Goal: Use online tool/utility: Utilize a website feature to perform a specific function

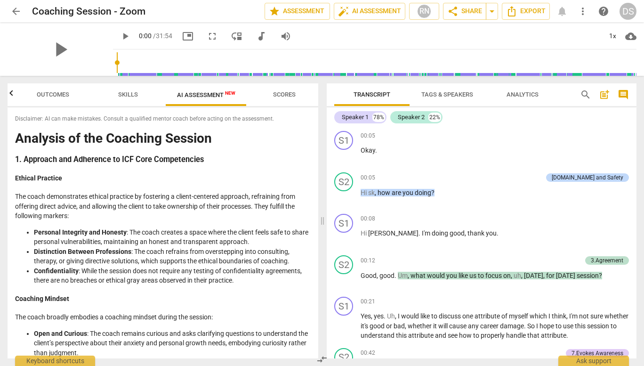
scroll to position [943, 0]
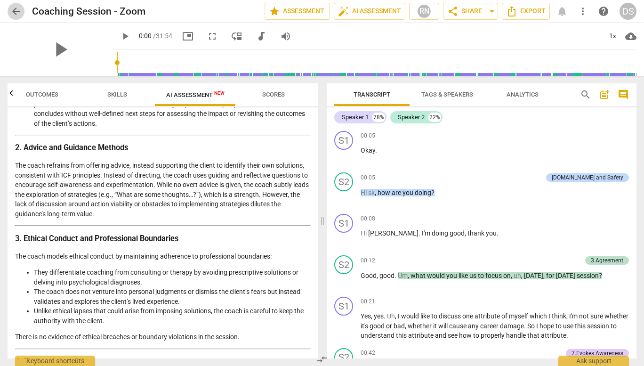
click at [11, 11] on span "arrow_back" at bounding box center [15, 11] width 11 height 11
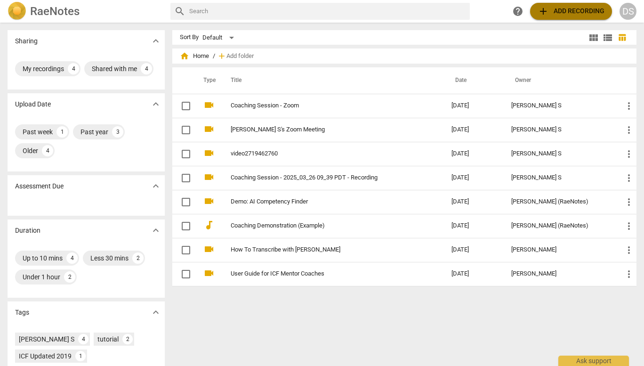
click at [564, 11] on span "add Add recording" at bounding box center [570, 11] width 67 height 11
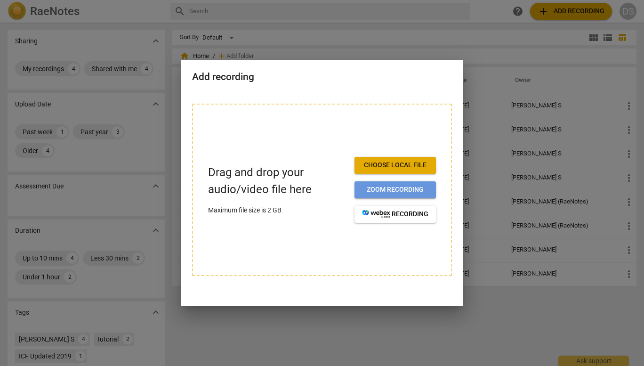
click at [388, 187] on span "Zoom recording" at bounding box center [395, 189] width 66 height 9
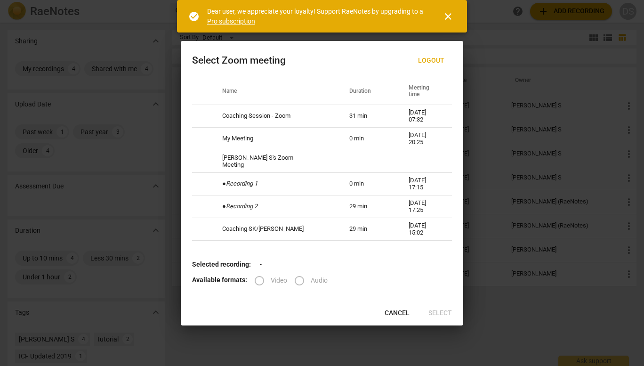
click at [452, 14] on span "close" at bounding box center [447, 16] width 11 height 11
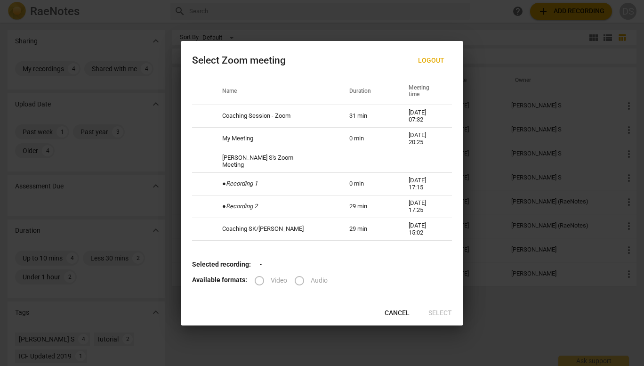
click at [478, 38] on div at bounding box center [322, 183] width 644 height 366
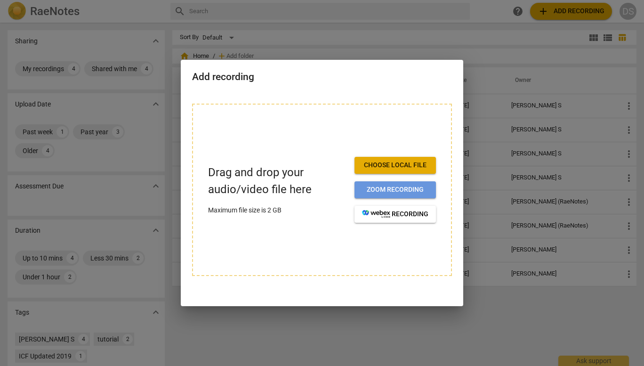
click at [367, 191] on span "Zoom recording" at bounding box center [395, 189] width 66 height 9
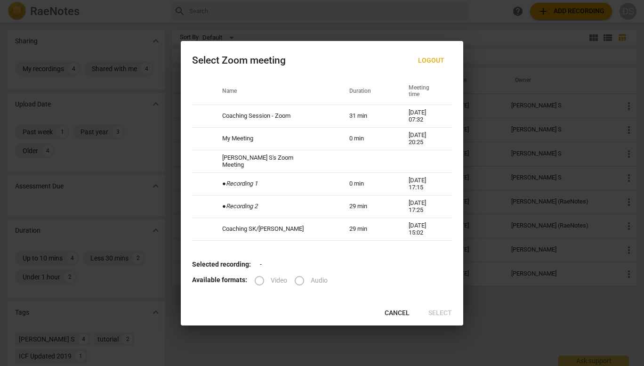
click at [468, 14] on div at bounding box center [322, 183] width 644 height 366
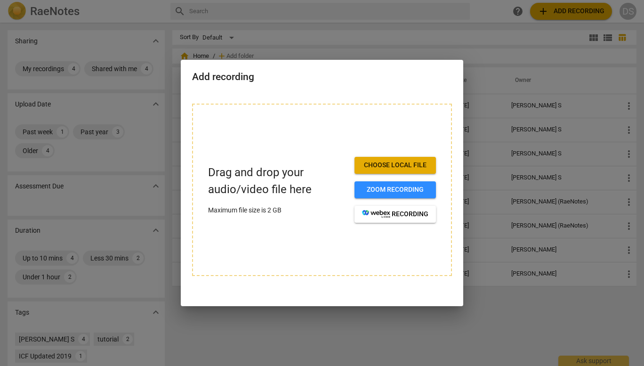
click at [453, 29] on div at bounding box center [322, 183] width 644 height 366
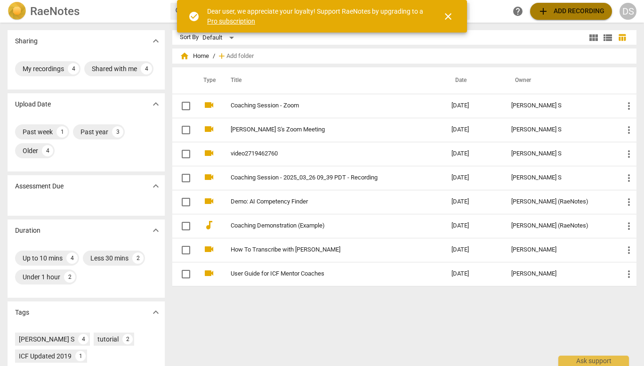
click at [557, 12] on span "add Add recording" at bounding box center [570, 11] width 67 height 11
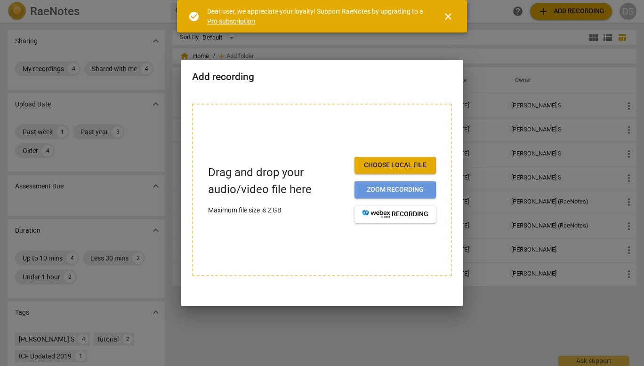
click at [392, 187] on span "Zoom recording" at bounding box center [395, 189] width 66 height 9
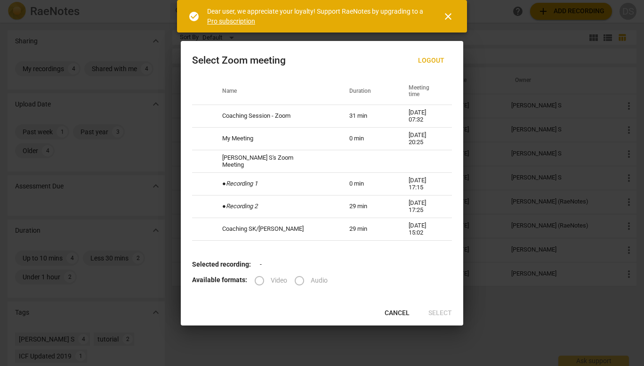
click at [446, 17] on span "close" at bounding box center [447, 16] width 11 height 11
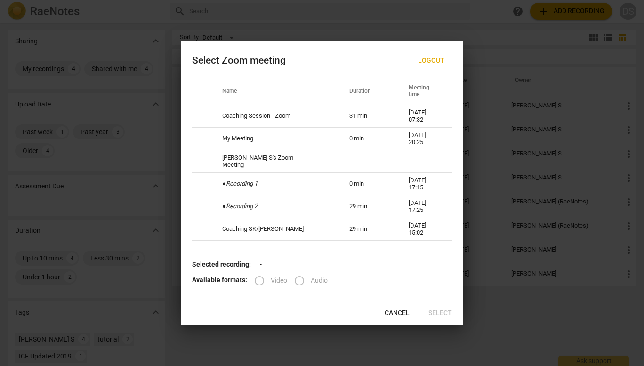
click at [485, 37] on div at bounding box center [322, 183] width 644 height 366
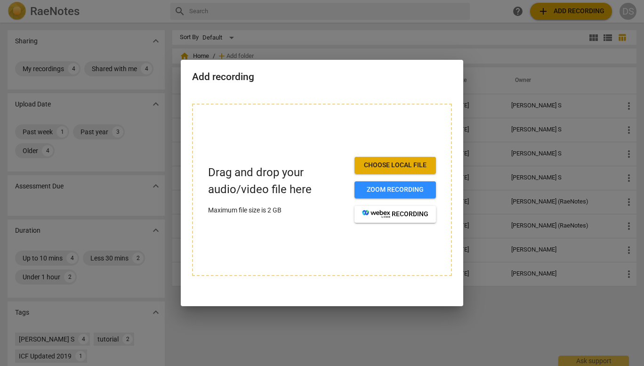
click at [492, 49] on div at bounding box center [322, 183] width 644 height 366
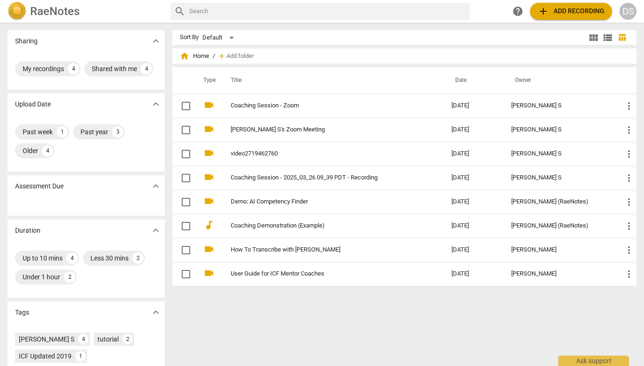
click at [417, 30] on div "Sharing expand_more My recordings 4 Shared with me 4 Upload Date expand_more Pa…" at bounding box center [322, 195] width 644 height 342
click at [556, 10] on span "add Add recording" at bounding box center [570, 11] width 67 height 11
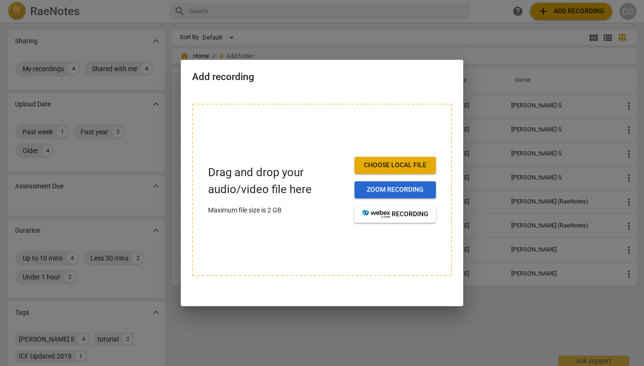
click at [389, 192] on span "Zoom recording" at bounding box center [395, 189] width 66 height 9
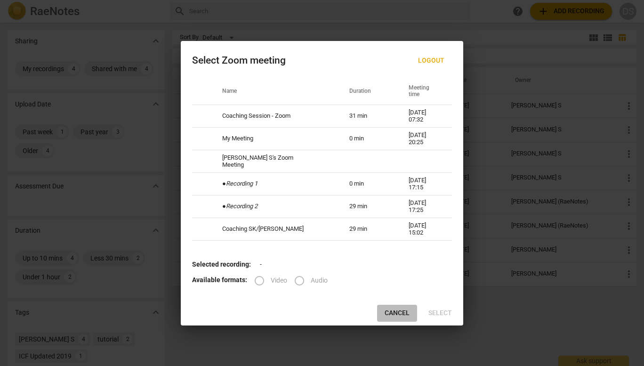
click at [396, 312] on span "Cancel" at bounding box center [397, 312] width 25 height 9
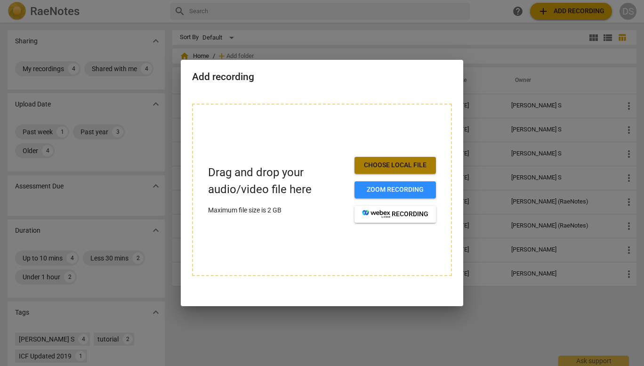
click at [396, 165] on span "Choose local file" at bounding box center [395, 164] width 66 height 9
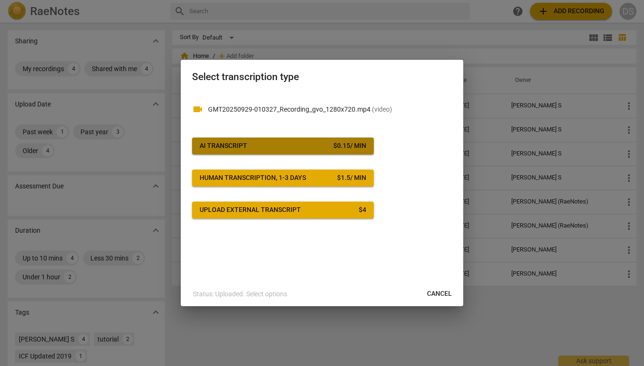
click at [312, 145] on span "AI Transcript $ 0.15 / min" at bounding box center [283, 145] width 167 height 9
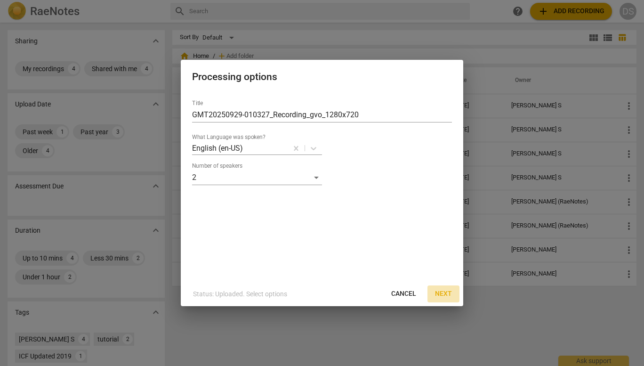
click at [441, 293] on span "Next" at bounding box center [443, 293] width 17 height 9
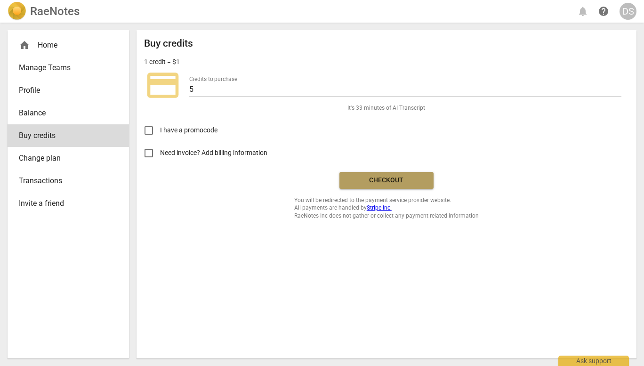
click at [388, 181] on span "Checkout" at bounding box center [386, 180] width 79 height 9
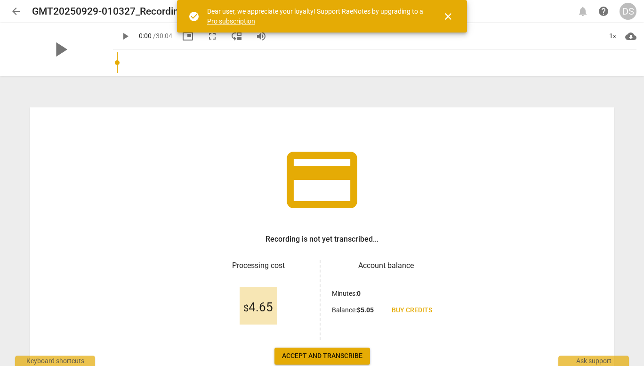
scroll to position [59, 0]
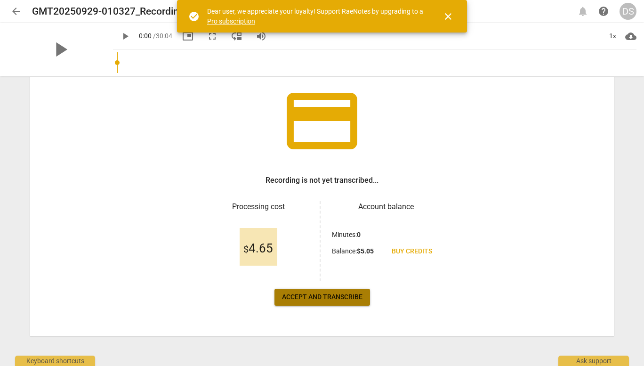
click at [322, 296] on span "Accept and transcribe" at bounding box center [322, 296] width 80 height 9
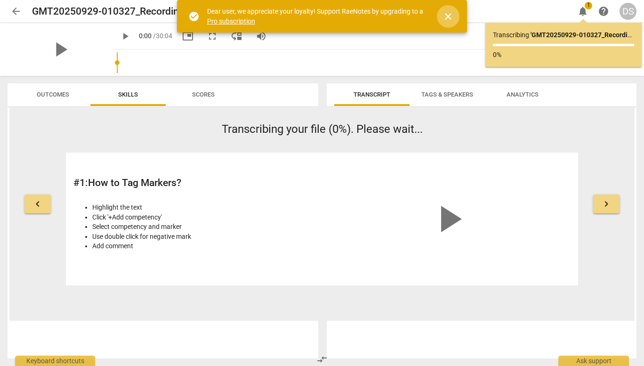
click at [450, 18] on span "close" at bounding box center [447, 16] width 11 height 11
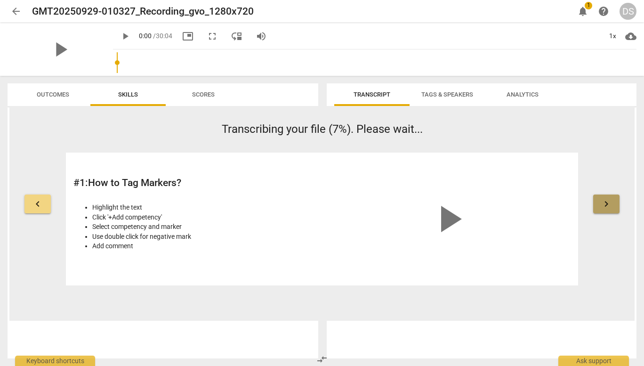
click at [609, 208] on span "keyboard_arrow_right" at bounding box center [606, 203] width 11 height 11
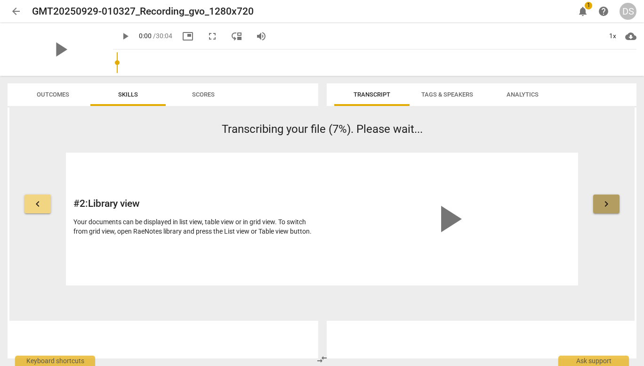
click at [609, 208] on span "keyboard_arrow_right" at bounding box center [606, 203] width 11 height 11
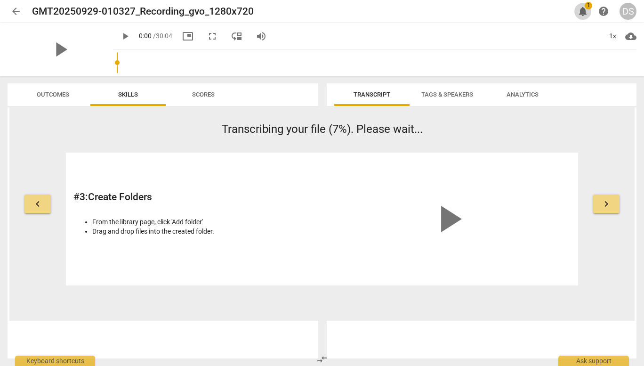
click at [585, 12] on span "notifications" at bounding box center [582, 11] width 11 height 11
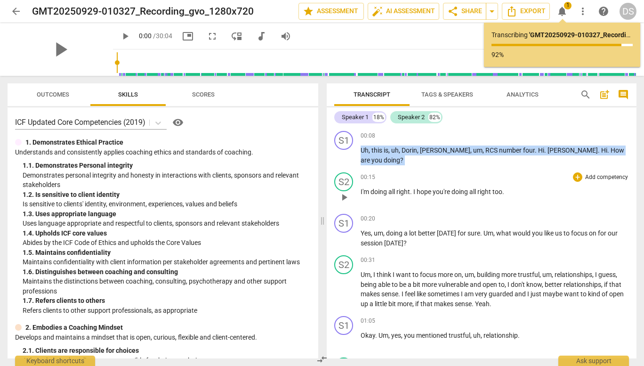
drag, startPoint x: 506, startPoint y: 125, endPoint x: 495, endPoint y: 194, distance: 70.2
click at [495, 194] on div "Speaker 1 18% Speaker 2 82% S1 play_arrow pause 00:08 + Add competency keyboard…" at bounding box center [482, 232] width 310 height 251
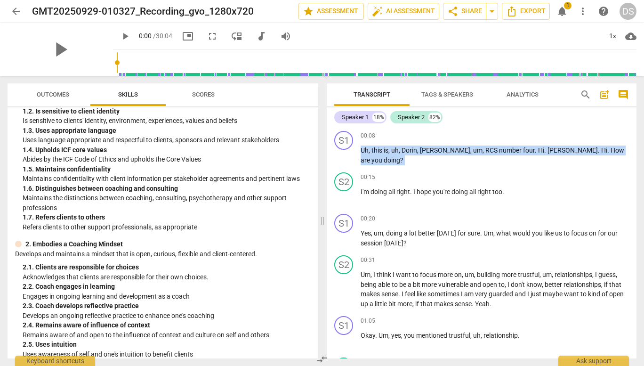
scroll to position [0, 0]
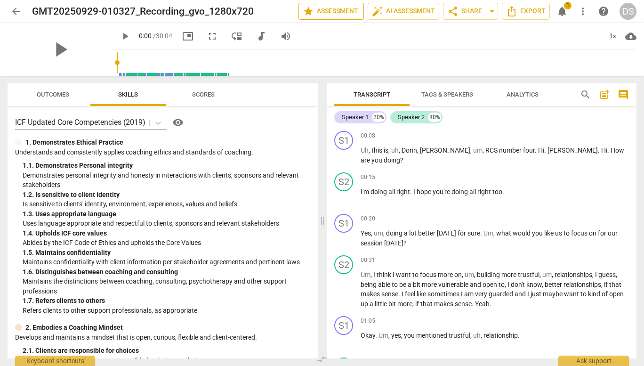
click at [352, 16] on span "star Assessment" at bounding box center [331, 11] width 57 height 11
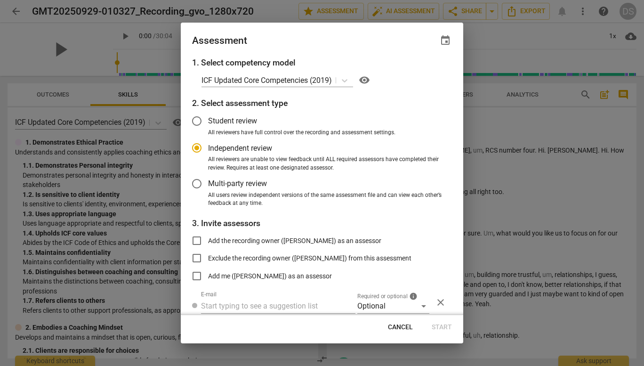
click at [489, 34] on div at bounding box center [322, 183] width 644 height 366
radio input "false"
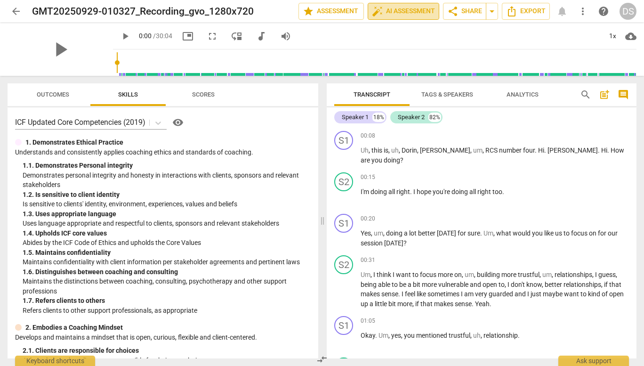
click at [411, 15] on span "auto_fix_high AI Assessment" at bounding box center [403, 11] width 63 height 11
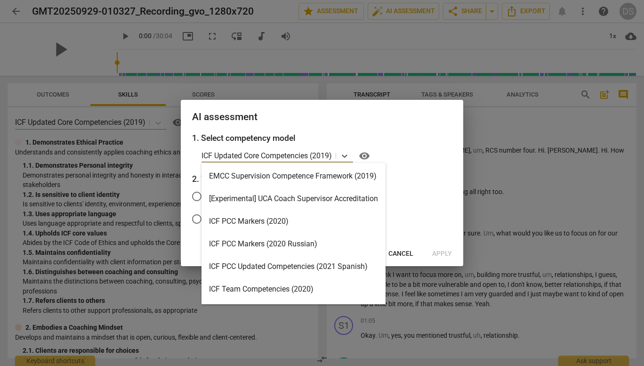
click at [303, 158] on p "ICF Updated Core Competencies (2019)" at bounding box center [266, 155] width 130 height 11
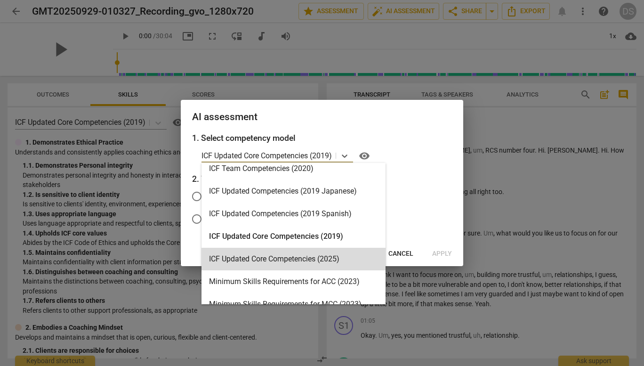
scroll to position [129, 0]
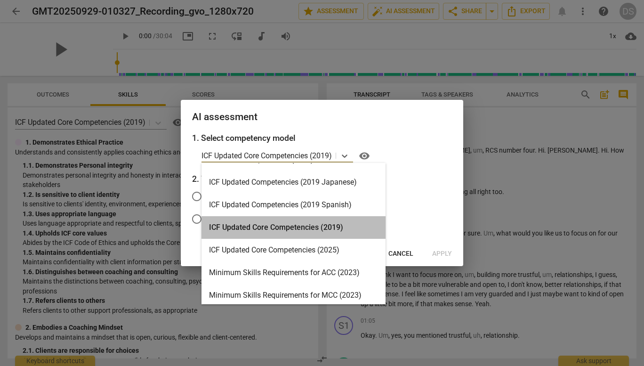
click at [357, 222] on div "ICF Updated Core Competencies (2019)" at bounding box center [293, 227] width 184 height 23
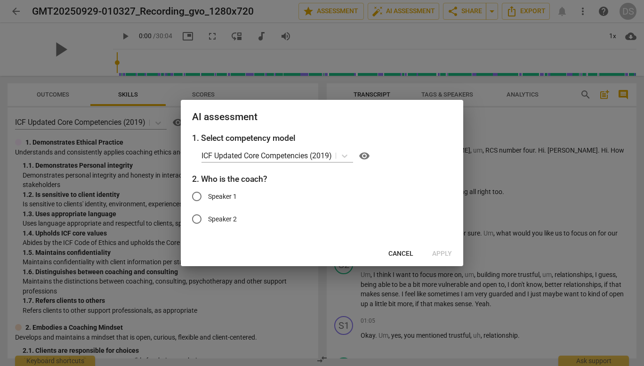
click at [224, 194] on span "Speaker 1" at bounding box center [222, 197] width 29 height 10
click at [208, 194] on input "Speaker 1" at bounding box center [196, 196] width 23 height 23
radio input "true"
drag, startPoint x: 371, startPoint y: 109, endPoint x: 323, endPoint y: 111, distance: 48.0
click at [323, 111] on div "AI assessment" at bounding box center [322, 116] width 282 height 32
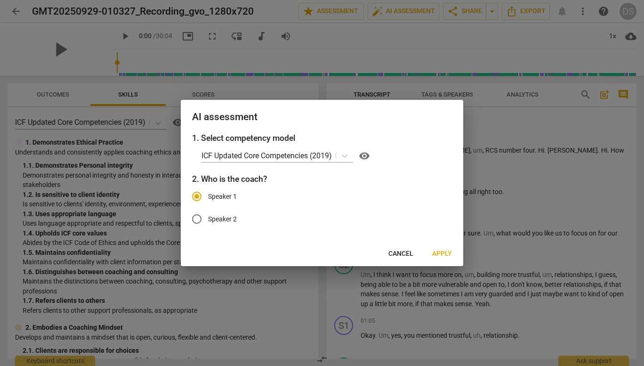
click at [442, 250] on span "Apply" at bounding box center [442, 253] width 20 height 9
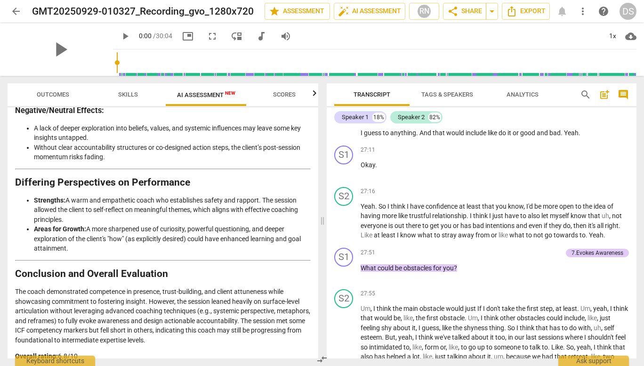
scroll to position [1618, 0]
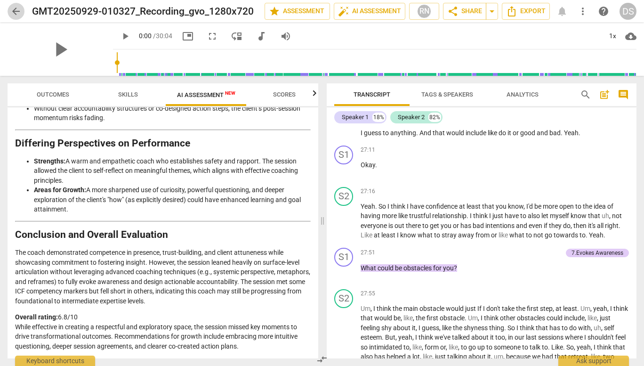
click at [15, 7] on span "arrow_back" at bounding box center [15, 11] width 11 height 11
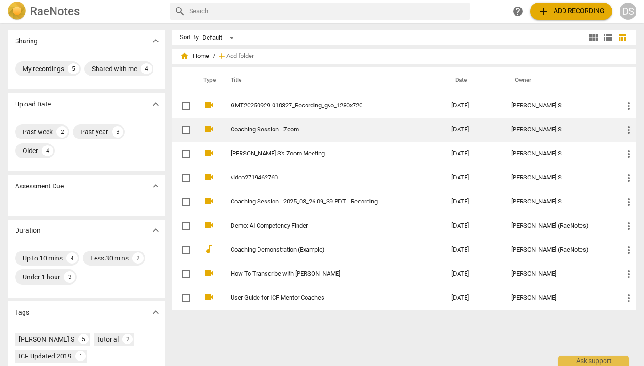
click at [295, 131] on link "Coaching Session - Zoom" at bounding box center [324, 129] width 187 height 7
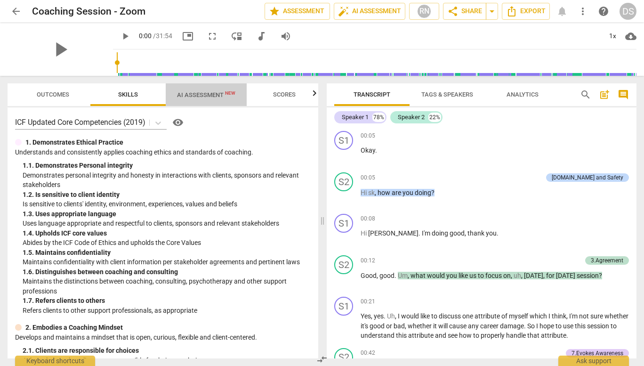
click at [217, 92] on span "AI Assessment New" at bounding box center [206, 94] width 58 height 7
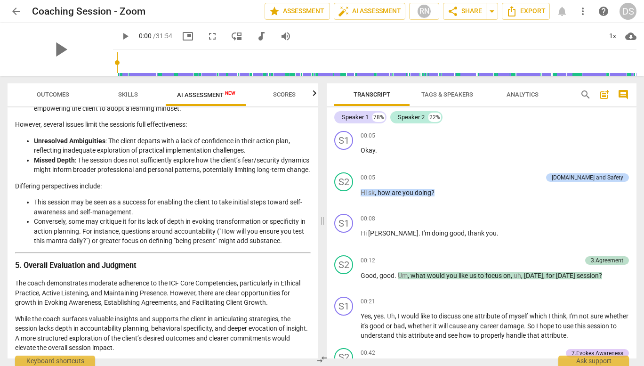
scroll to position [1363, 0]
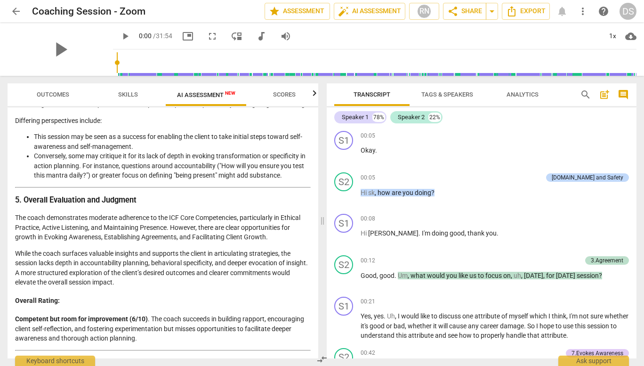
click at [14, 8] on span "arrow_back" at bounding box center [15, 11] width 11 height 11
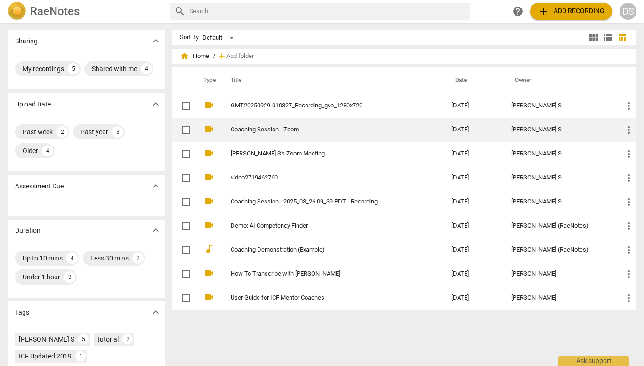
click at [289, 129] on link "Coaching Session - Zoom" at bounding box center [324, 129] width 187 height 7
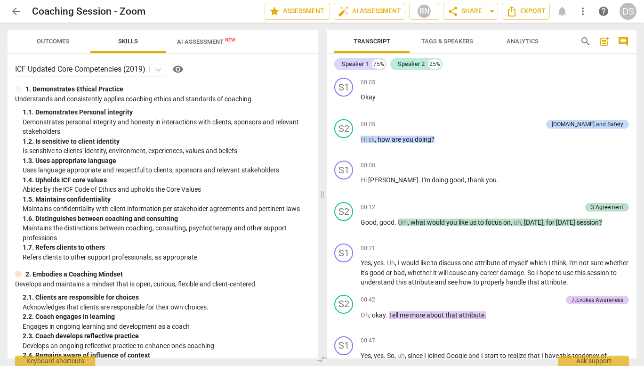
click at [15, 10] on span "arrow_back" at bounding box center [15, 11] width 11 height 11
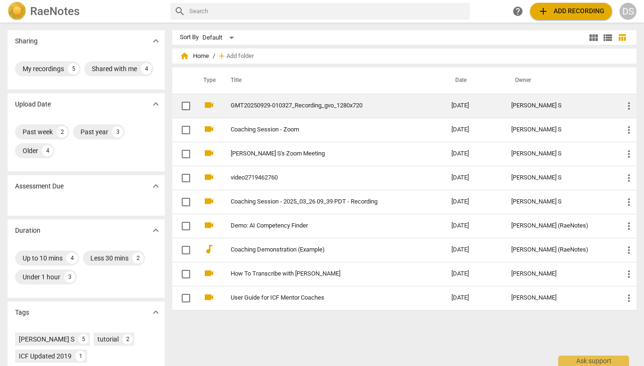
click at [295, 102] on link "GMT20250929-010327_Recording_gvo_1280x720" at bounding box center [324, 105] width 187 height 7
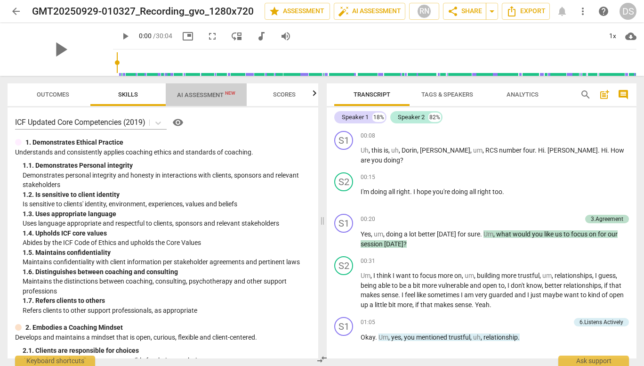
click at [195, 93] on span "AI Assessment New" at bounding box center [206, 94] width 58 height 7
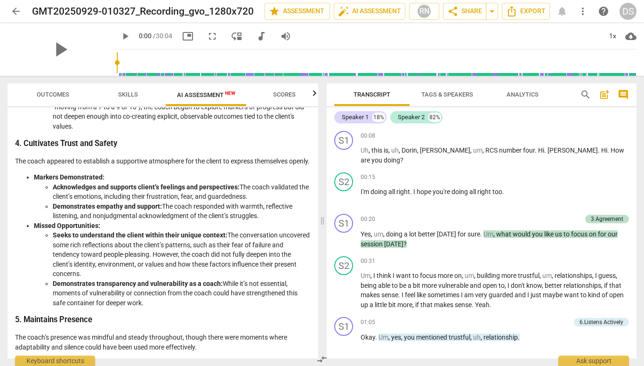
scroll to position [661, 0]
click at [219, 89] on span "AI Assessment New" at bounding box center [206, 95] width 81 height 14
click at [367, 16] on span "auto_fix_high AI Assessment" at bounding box center [369, 11] width 63 height 11
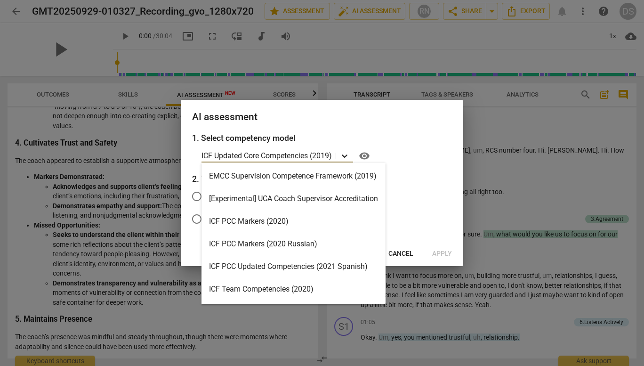
click at [345, 155] on icon at bounding box center [345, 155] width 6 height 3
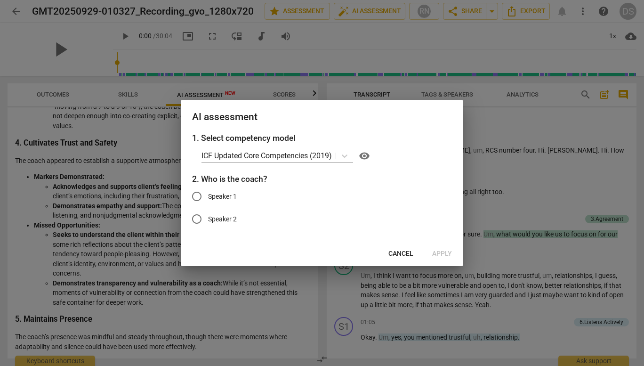
click at [420, 133] on h3 "1. Select competency model" at bounding box center [322, 138] width 260 height 12
click at [386, 31] on div at bounding box center [322, 183] width 644 height 366
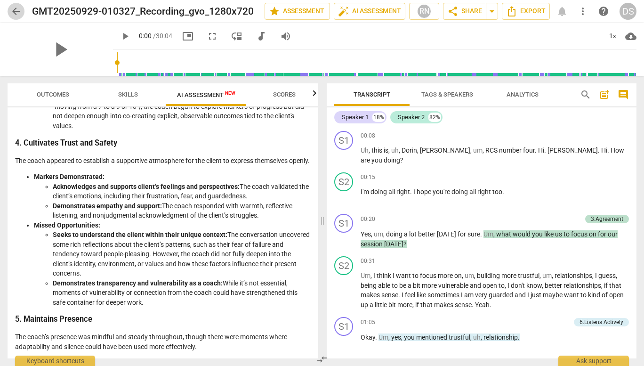
click at [15, 7] on span "arrow_back" at bounding box center [15, 11] width 11 height 11
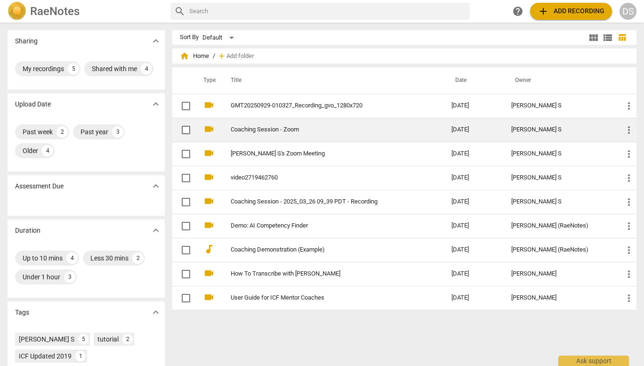
click at [283, 131] on link "Coaching Session - Zoom" at bounding box center [324, 129] width 187 height 7
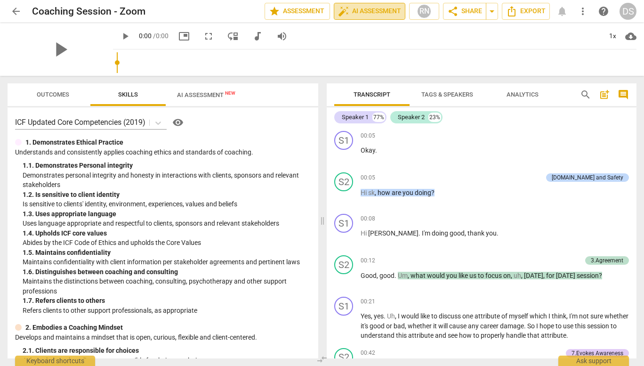
click at [377, 12] on span "auto_fix_high AI Assessment" at bounding box center [369, 11] width 63 height 11
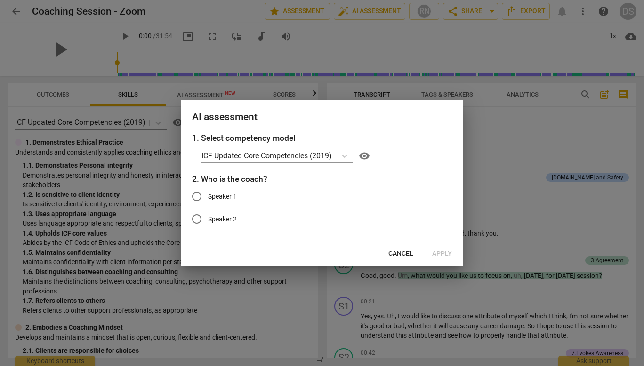
click at [173, 79] on div at bounding box center [322, 183] width 644 height 366
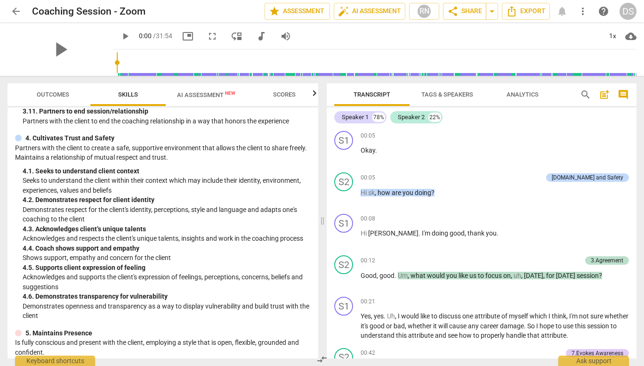
scroll to position [705, 0]
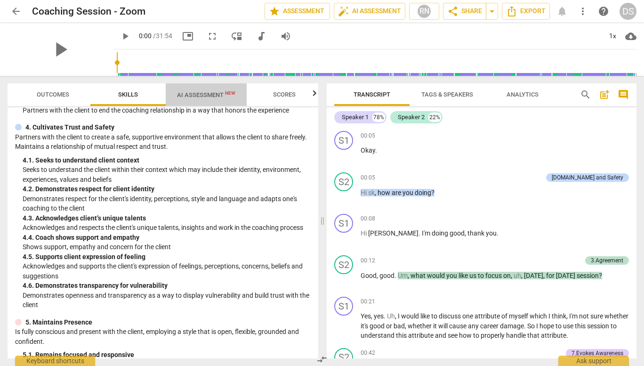
click at [203, 95] on span "AI Assessment New" at bounding box center [206, 94] width 58 height 7
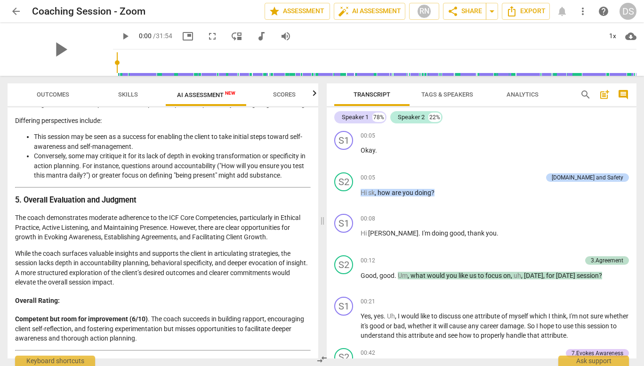
scroll to position [1363, 0]
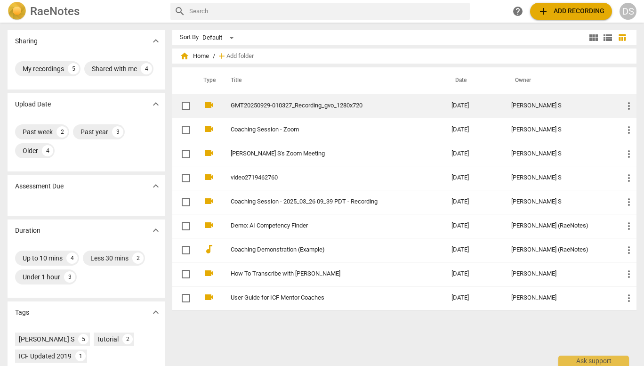
click at [280, 108] on link "GMT20250929-010327_Recording_gvo_1280x720" at bounding box center [324, 105] width 187 height 7
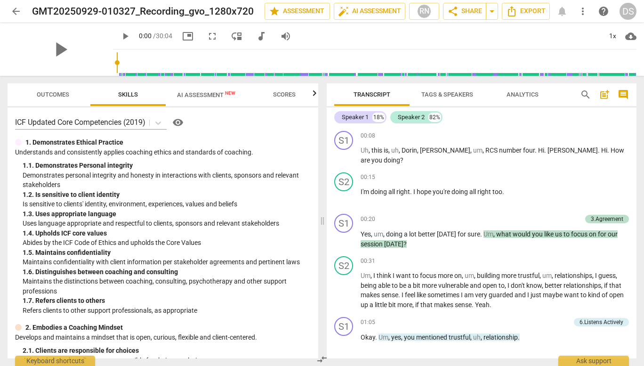
click at [204, 88] on span "AI Assessment New" at bounding box center [206, 95] width 81 height 14
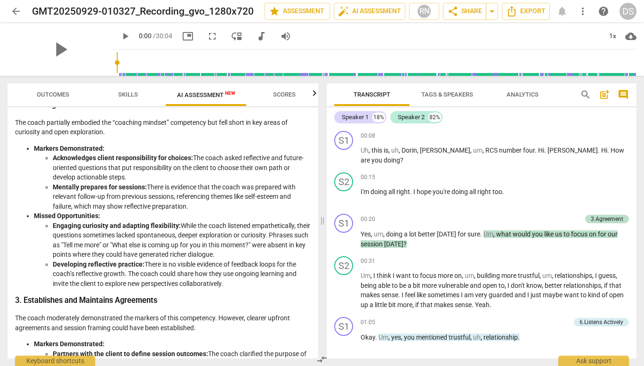
scroll to position [317, 0]
click at [200, 206] on li "Mentally prepares for sessions: There is evidence that the coach was prepared w…" at bounding box center [182, 197] width 258 height 29
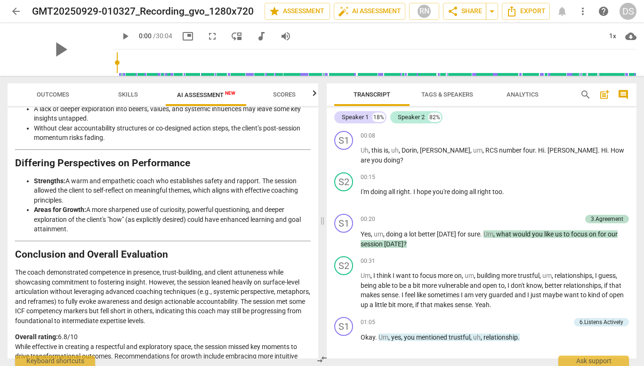
scroll to position [1618, 0]
